Goal: Find specific page/section: Find specific page/section

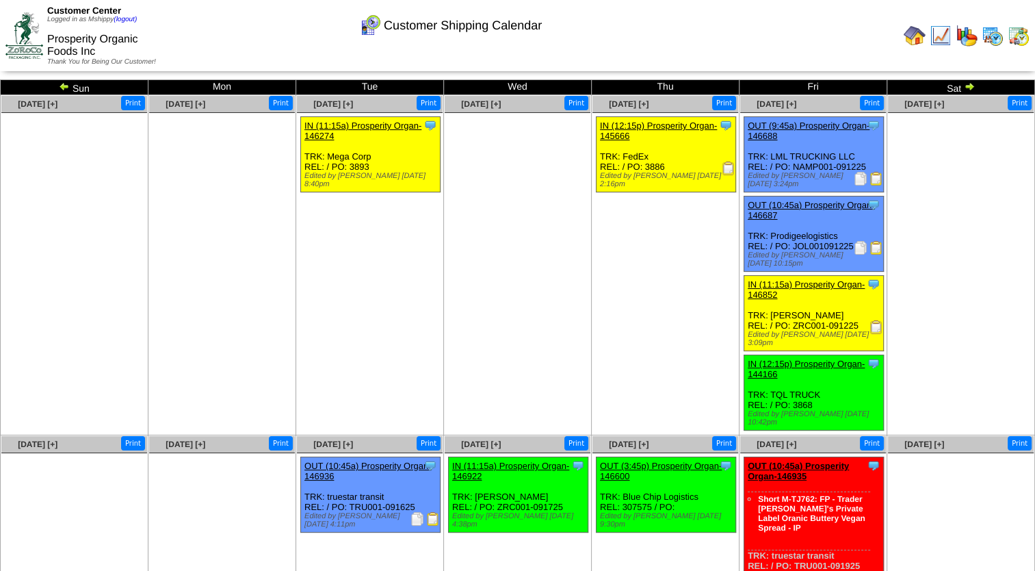
click at [999, 37] on img at bounding box center [993, 36] width 22 height 22
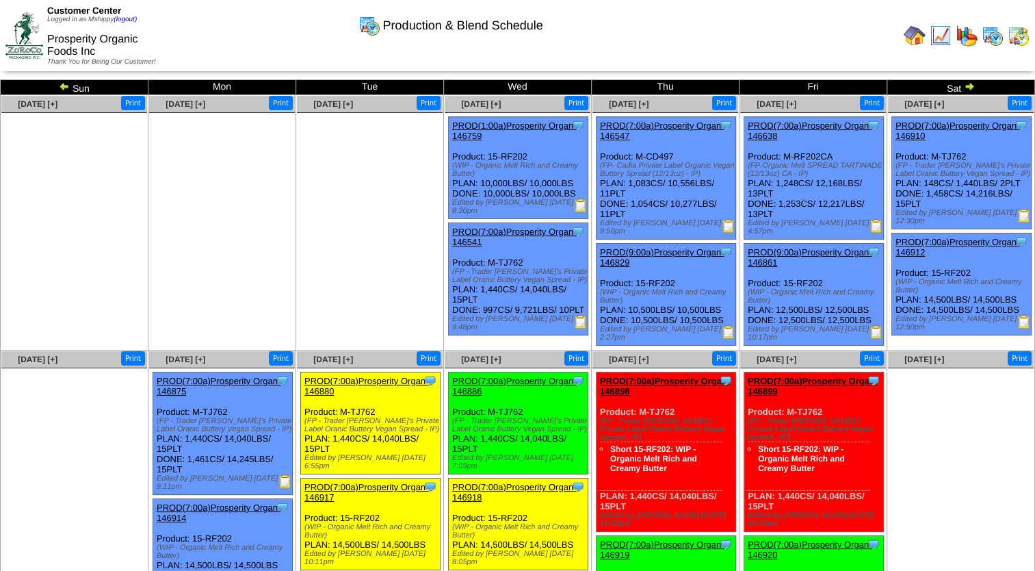
click at [728, 229] on img at bounding box center [729, 226] width 14 height 14
click at [879, 225] on img at bounding box center [877, 226] width 14 height 14
click at [1022, 213] on img at bounding box center [1025, 216] width 14 height 14
